Goal: Find specific page/section: Find specific page/section

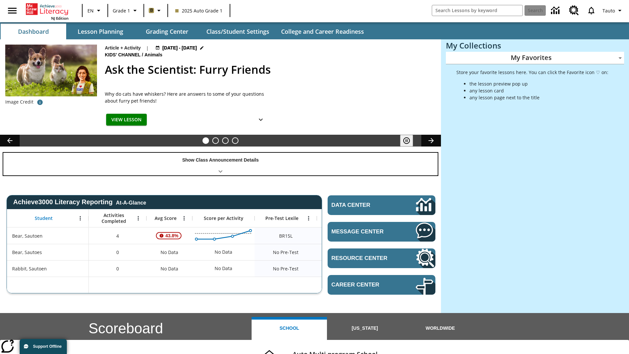
click at [220, 164] on div "Show Class Announcement Details" at bounding box center [220, 164] width 434 height 23
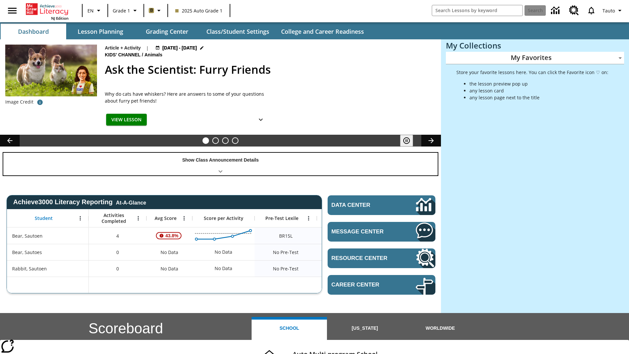
click at [220, 164] on div "Show Class Announcement Details" at bounding box center [220, 164] width 434 height 23
